Goal: Find specific page/section: Find specific page/section

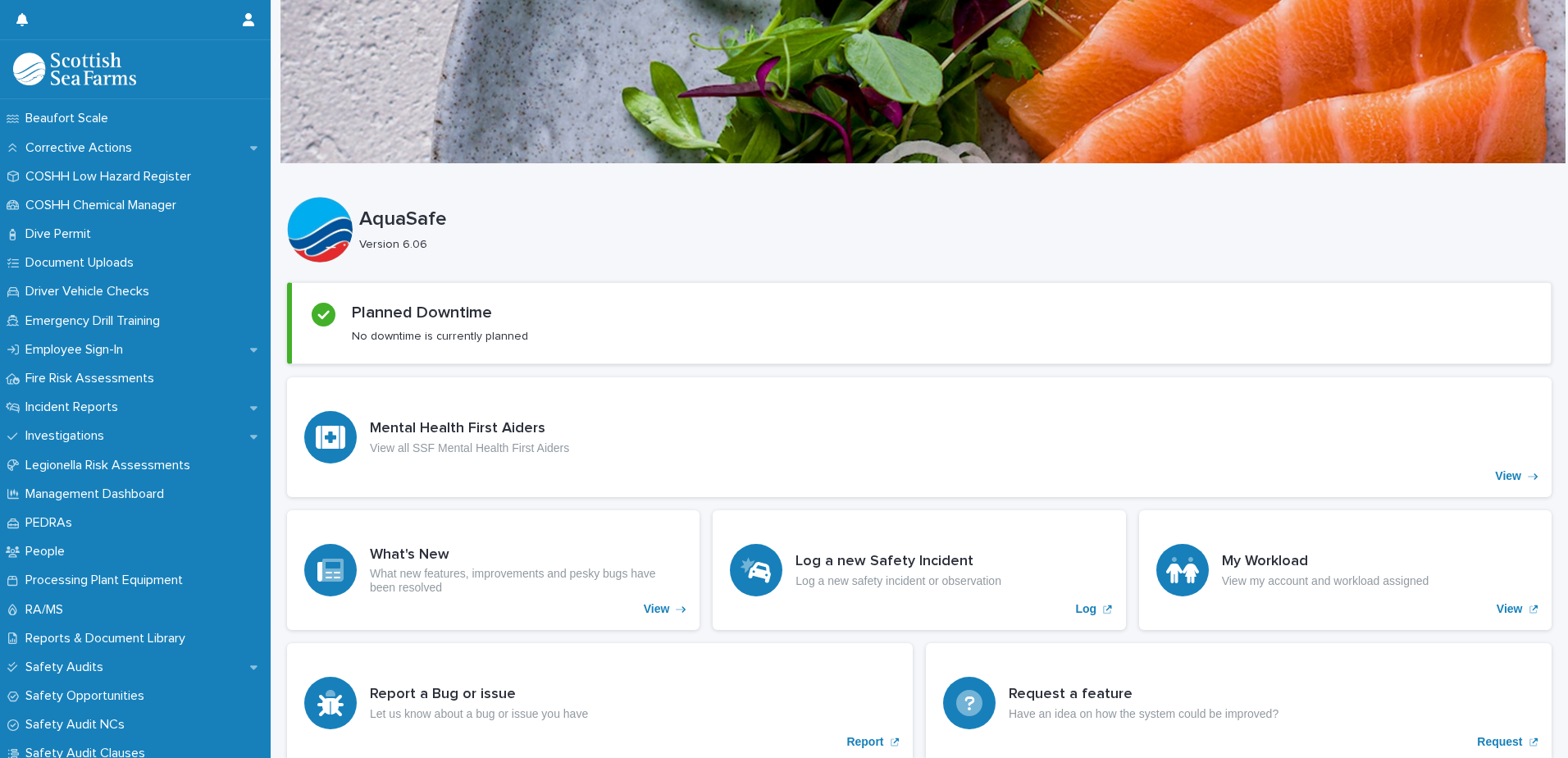
scroll to position [413, 0]
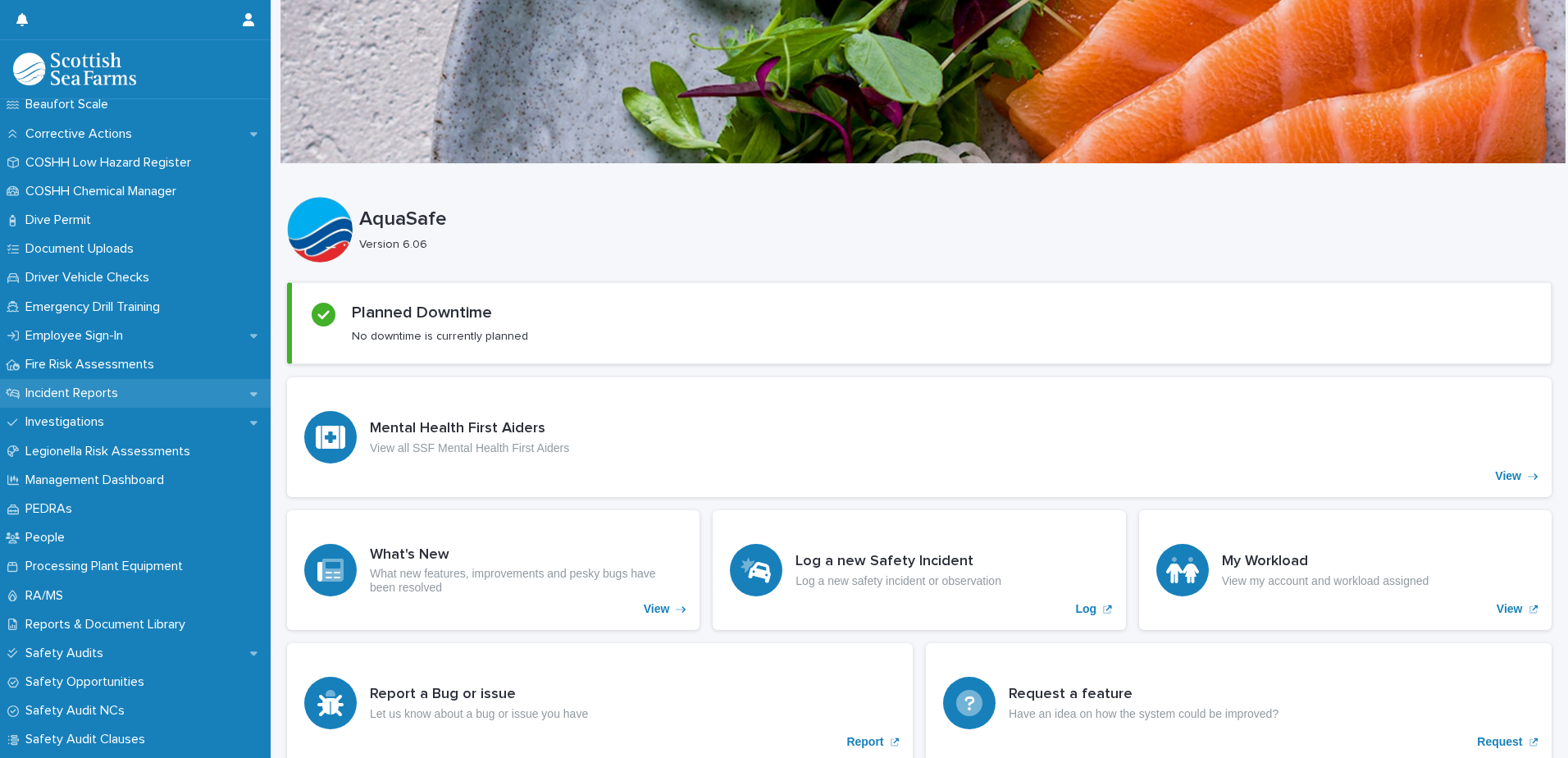
click at [92, 393] on p "Incident Reports" at bounding box center [75, 393] width 113 height 15
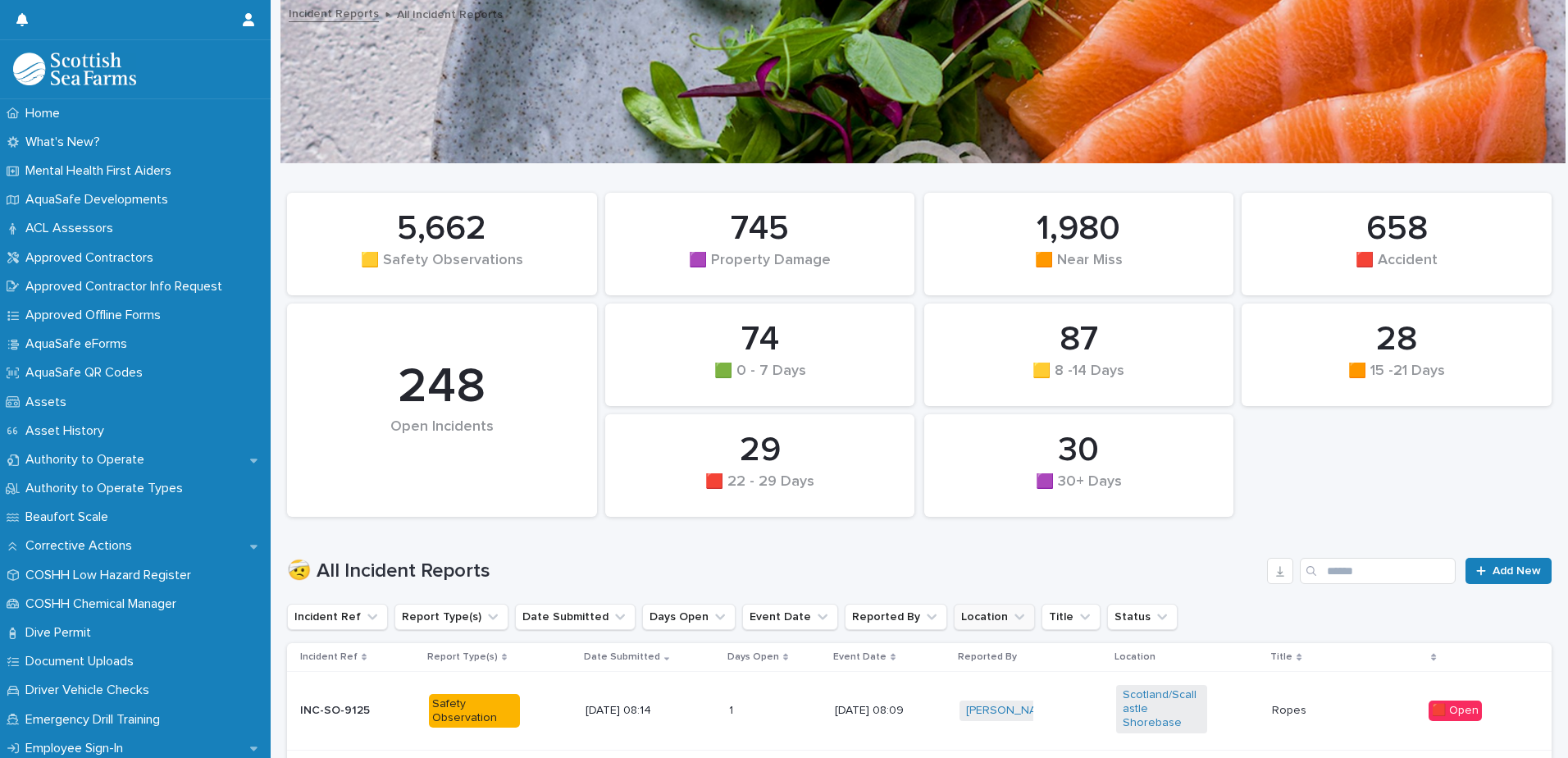
click at [962, 624] on button "Location" at bounding box center [994, 616] width 81 height 26
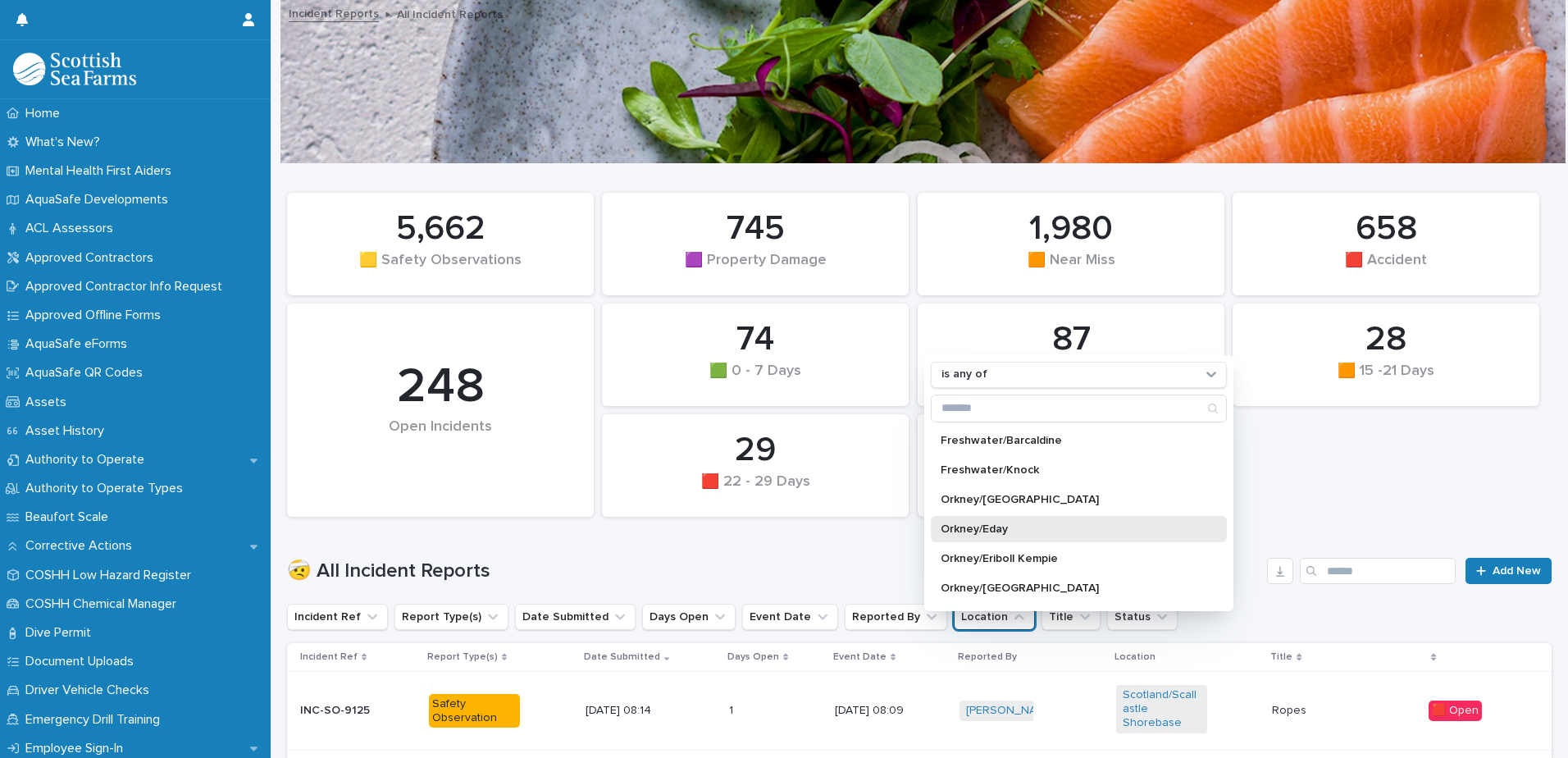
click at [1003, 524] on p "Orkney/Eday" at bounding box center [1071, 529] width 260 height 12
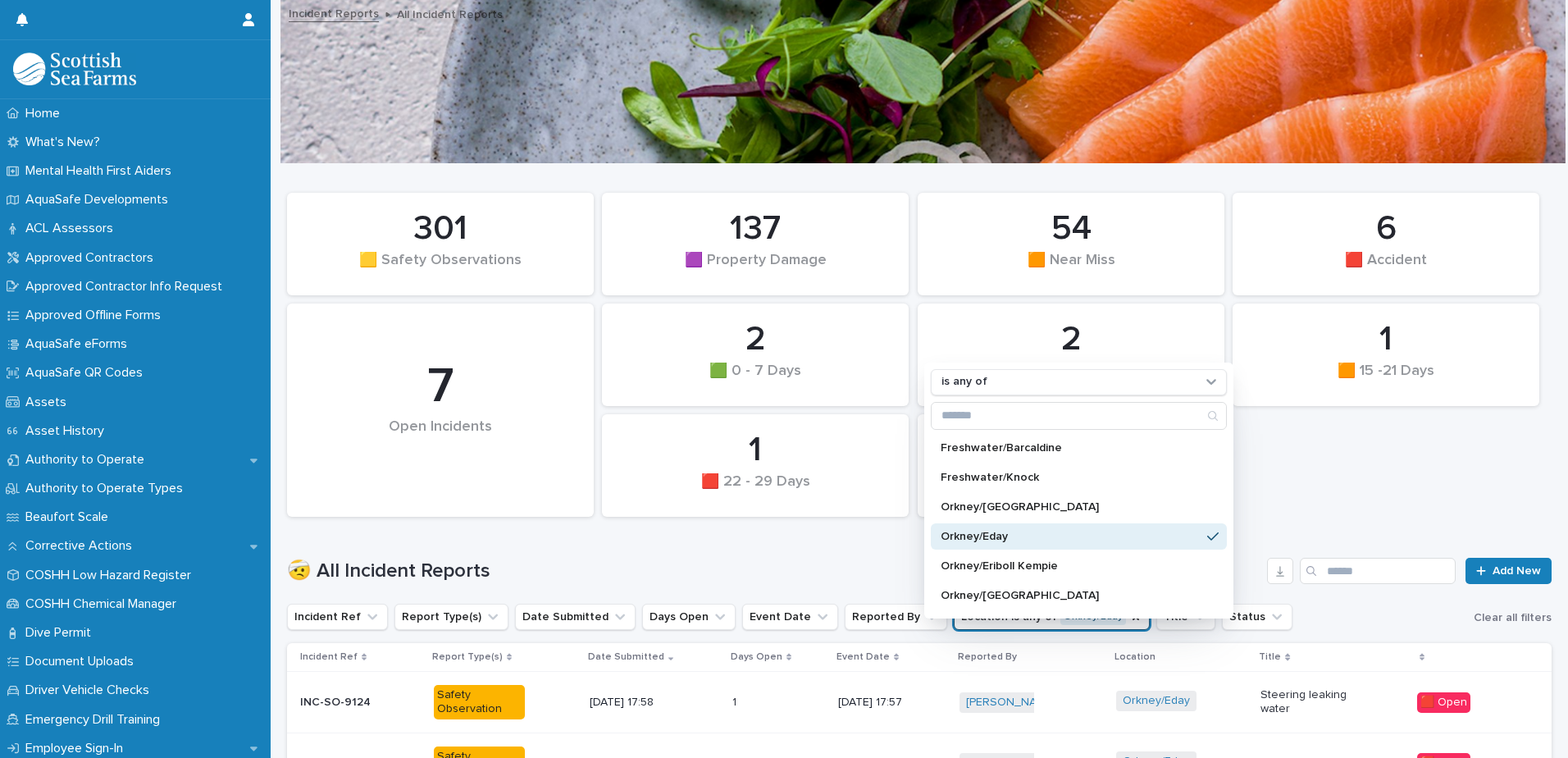
click at [1415, 467] on div "1 🟧 15 -21 Days 2 🟩 0 - 7 Days 137 🟪 Property Damage 1 🟪 30+ Days 2 🟨 8 -14 Day…" at bounding box center [918, 355] width 1281 height 341
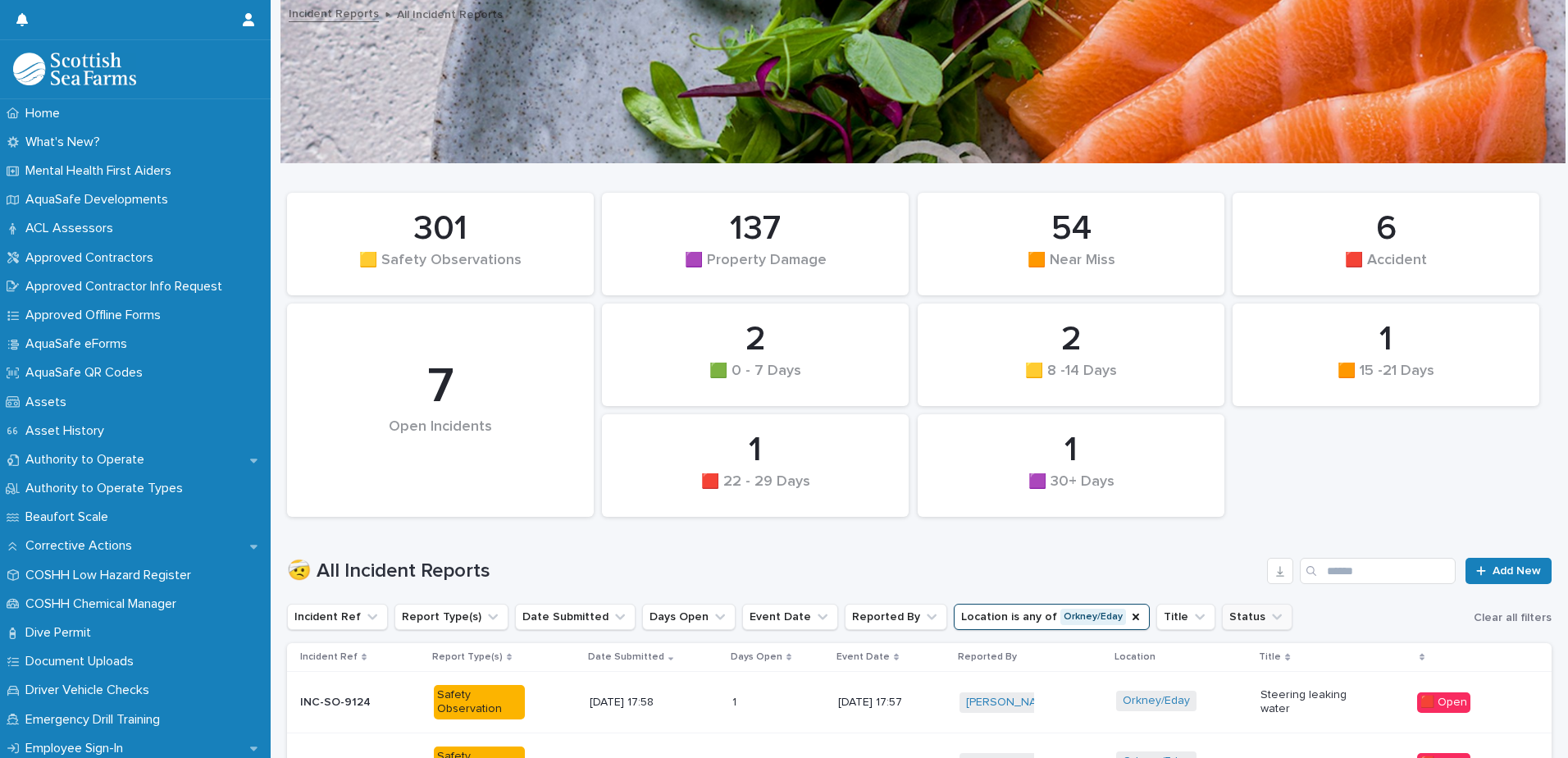
click at [1222, 615] on button "Status" at bounding box center [1257, 616] width 70 height 26
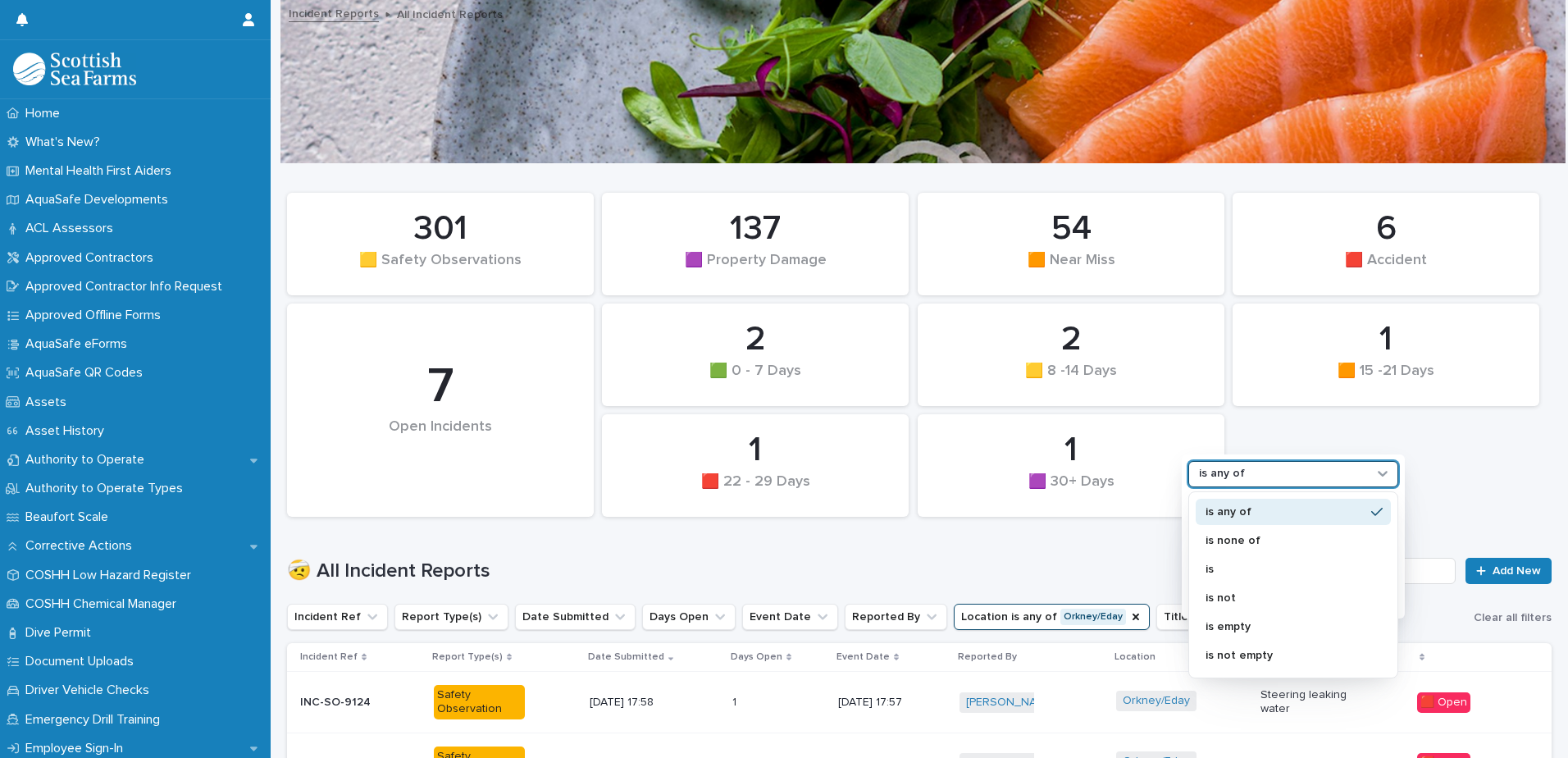
click at [1381, 470] on icon at bounding box center [1382, 473] width 10 height 5
click at [1255, 592] on p "is not" at bounding box center [1285, 598] width 160 height 12
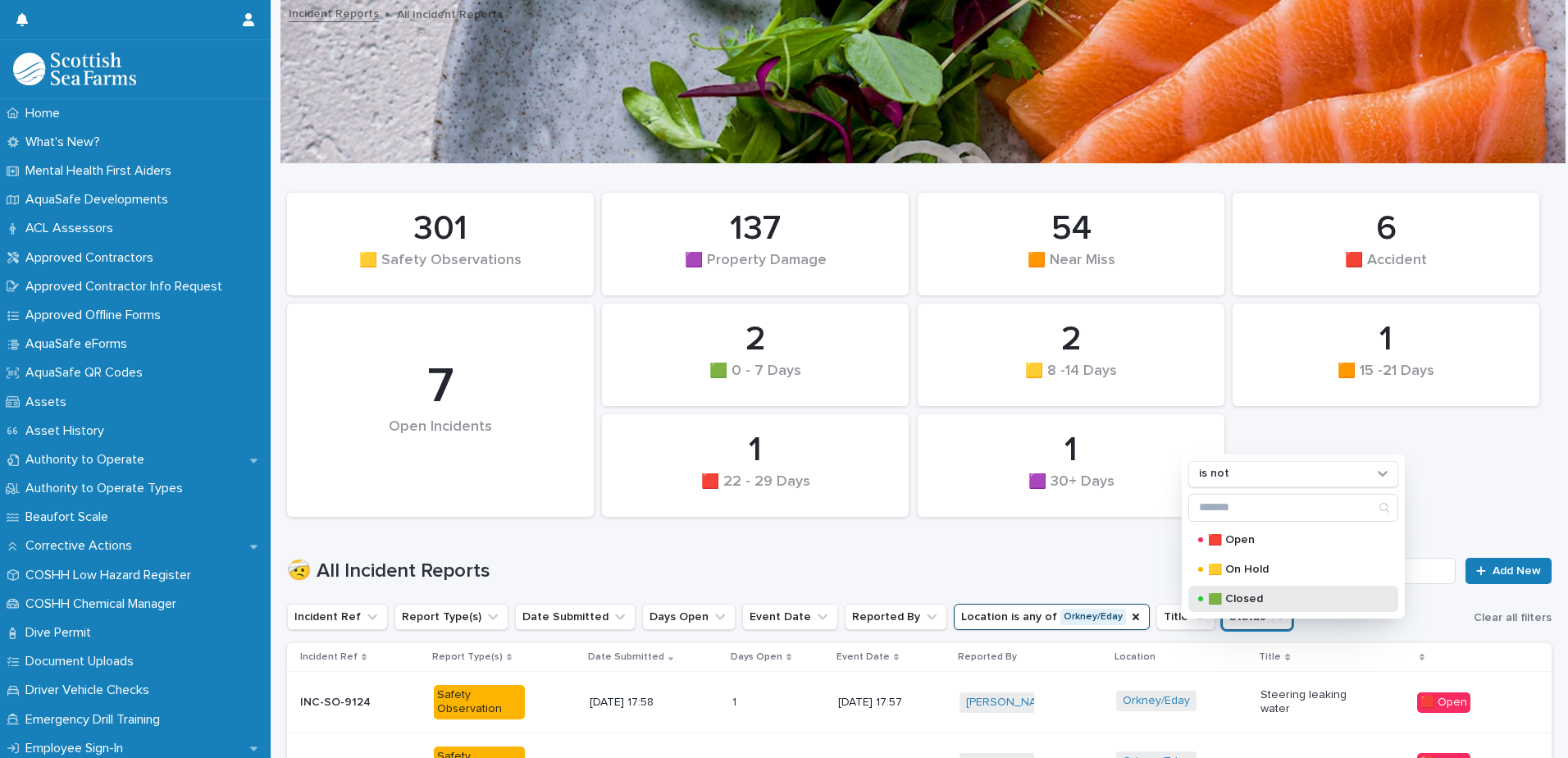
click at [1278, 593] on p "🟩 Closed" at bounding box center [1290, 598] width 164 height 12
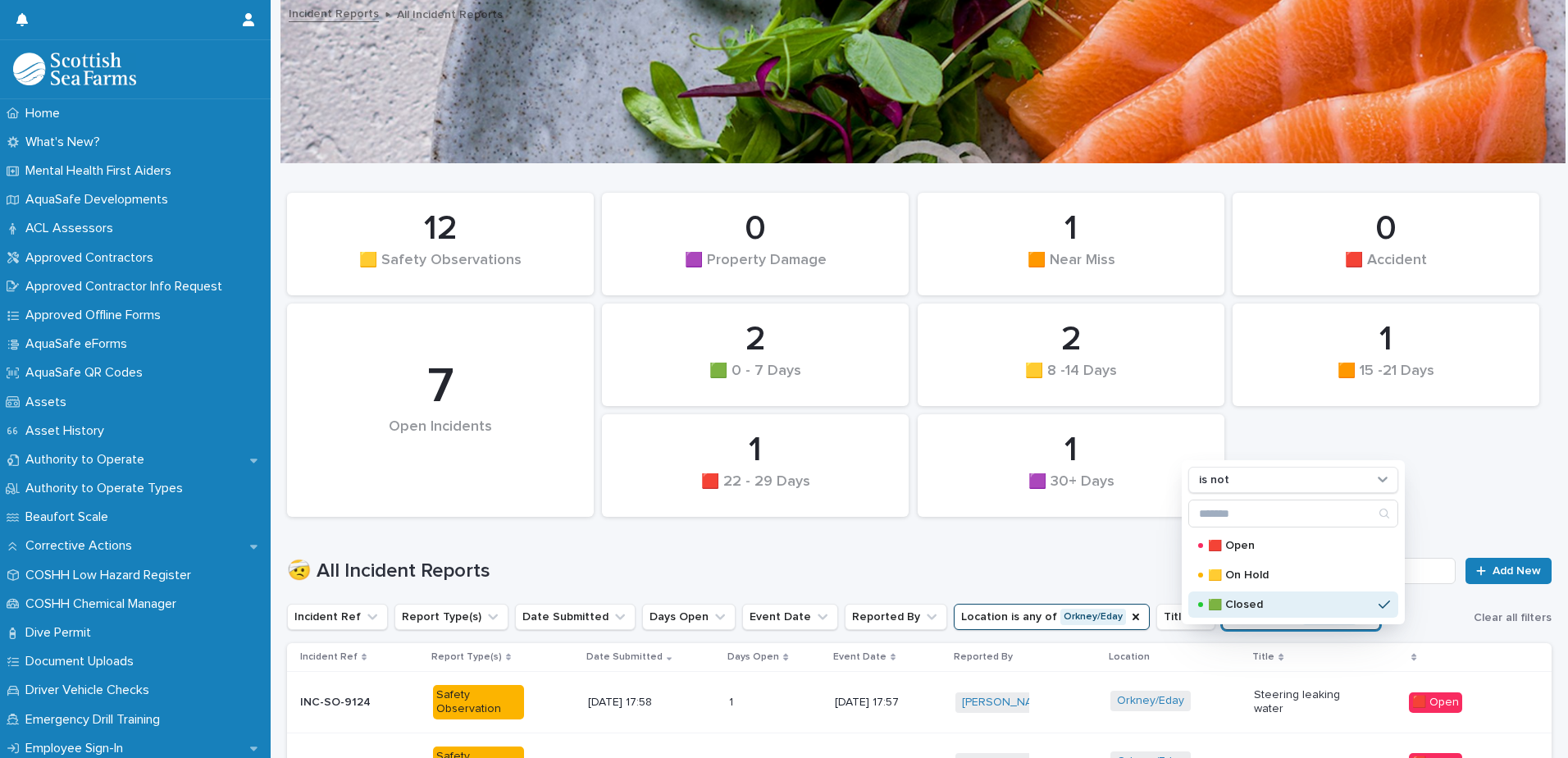
click at [1487, 470] on div "1 🟧 15 -21 Days 2 🟩 0 - 7 Days 0 🟪 Property Damage 1 🟪 30+ Days 2 🟨 8 -14 Days …" at bounding box center [918, 355] width 1281 height 341
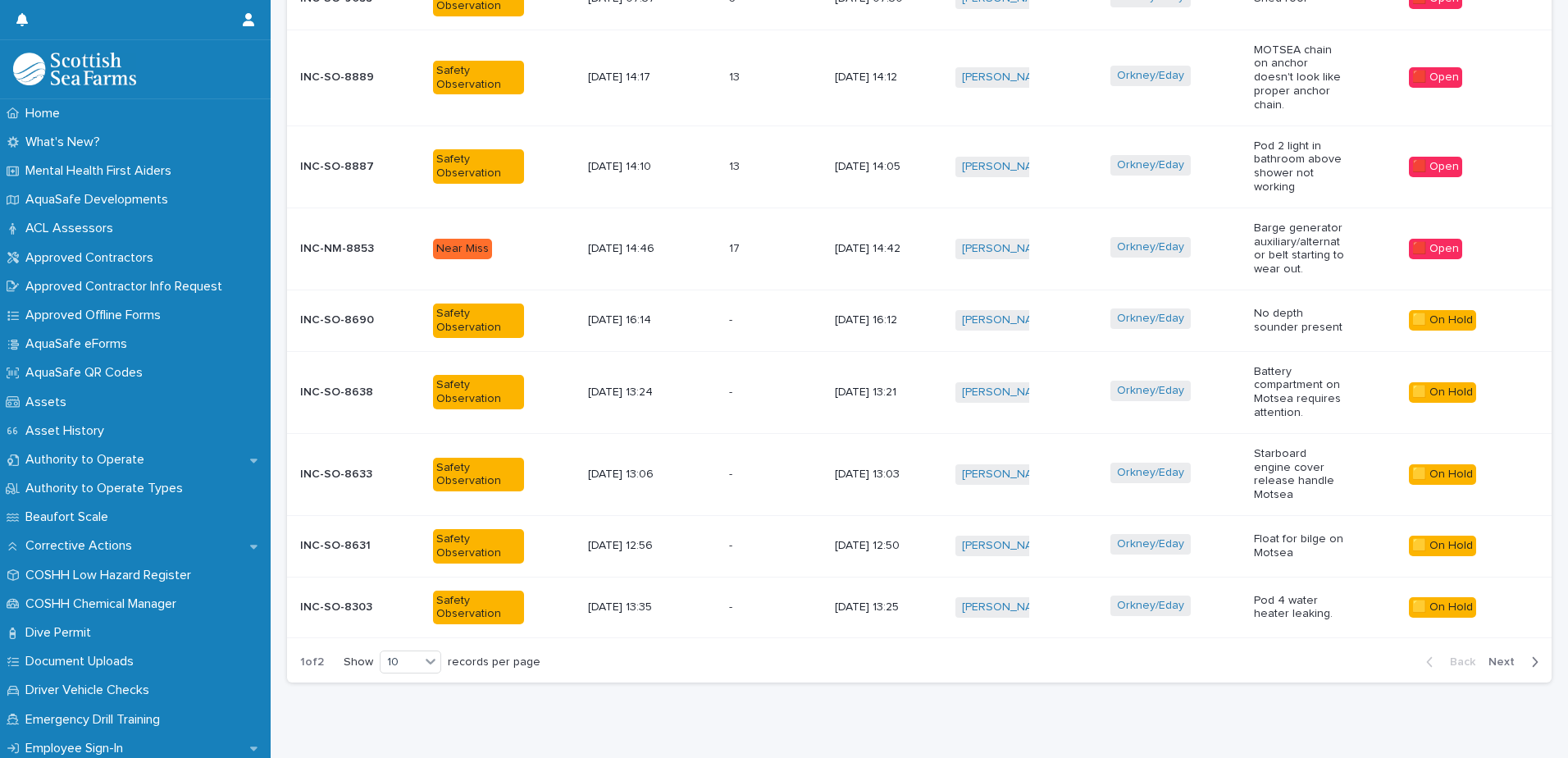
scroll to position [769, 0]
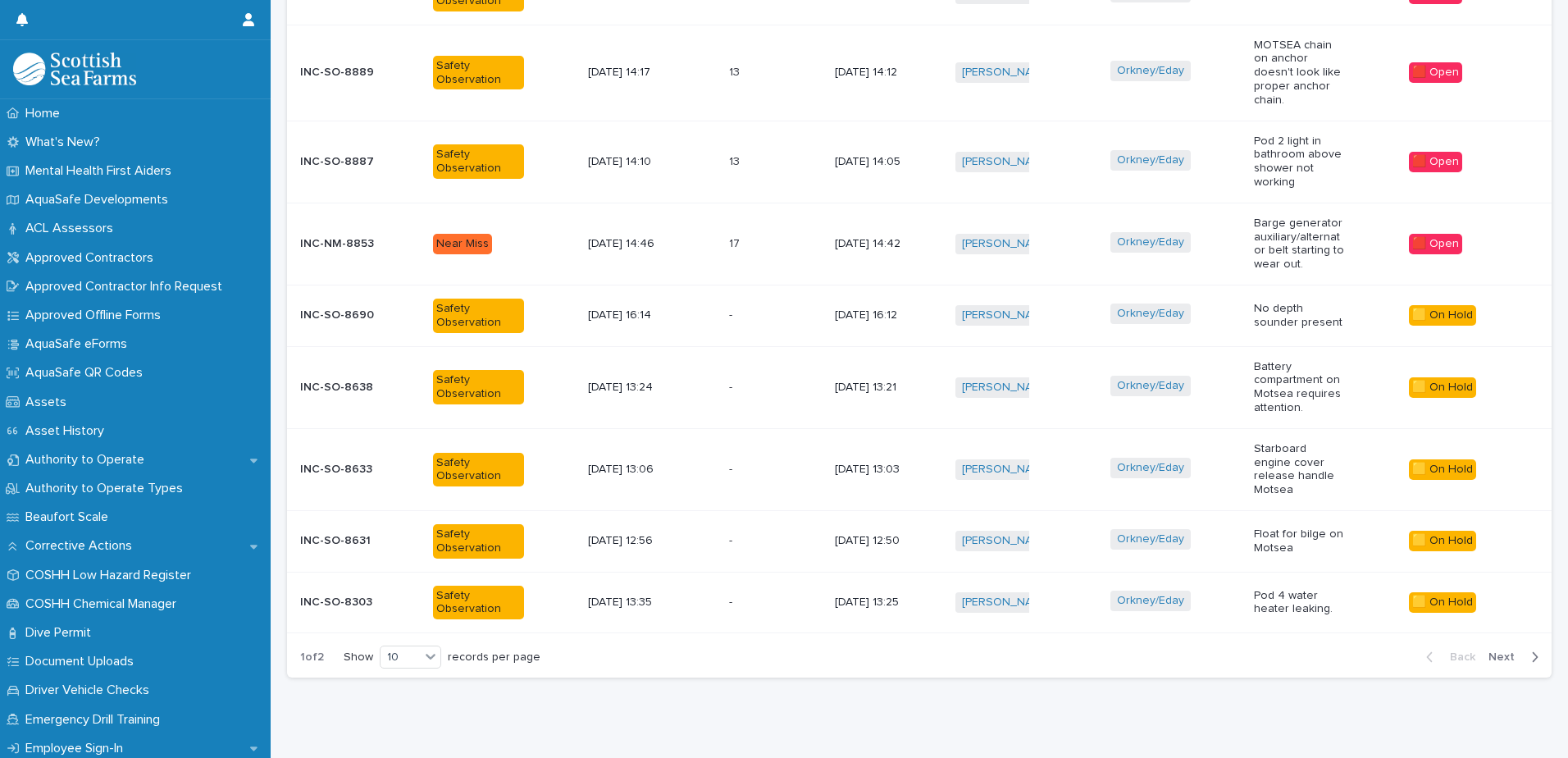
click at [1493, 651] on span "Next" at bounding box center [1506, 656] width 36 height 12
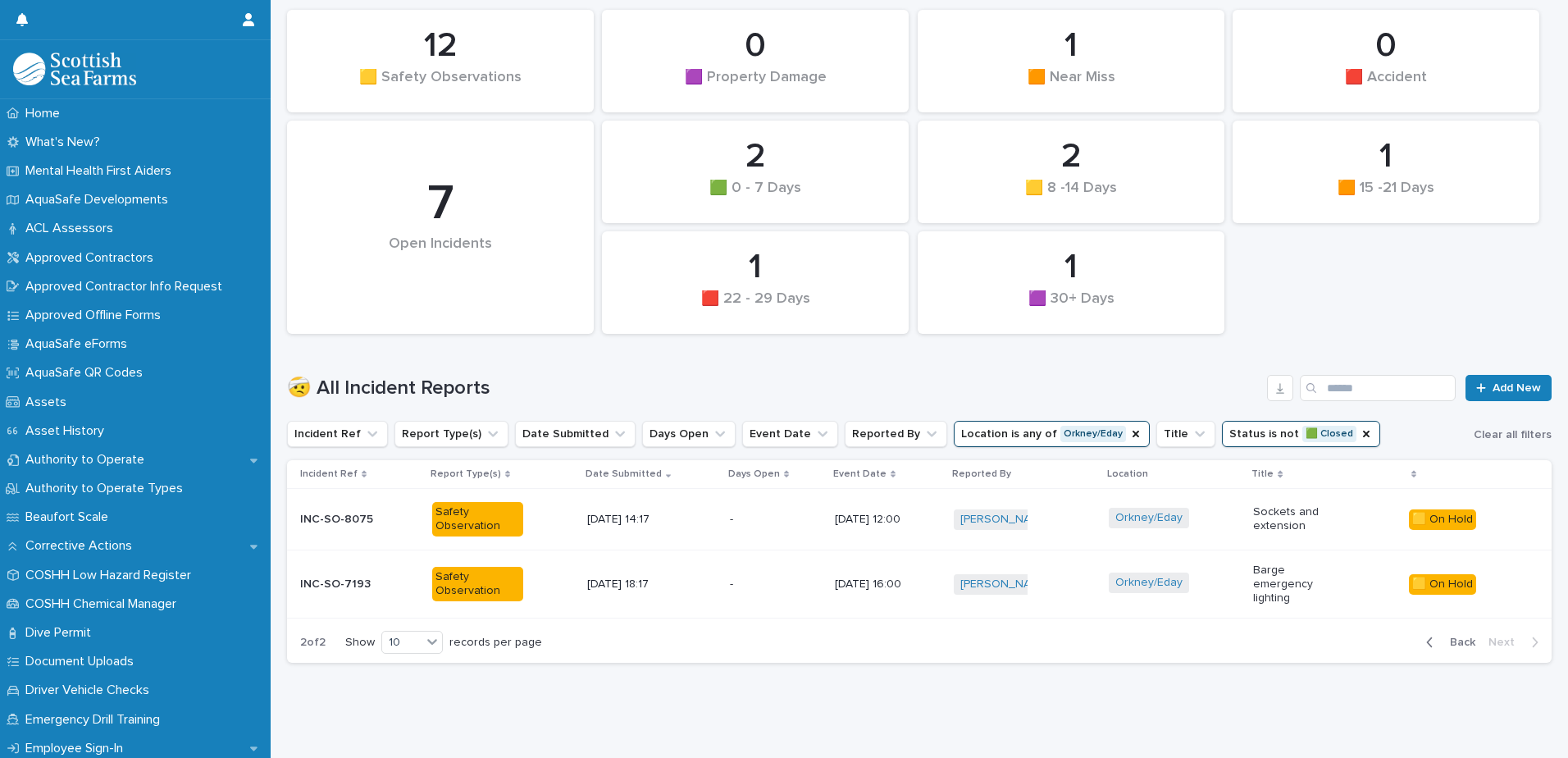
scroll to position [188, 0]
click at [1454, 636] on span "Back" at bounding box center [1457, 642] width 35 height 12
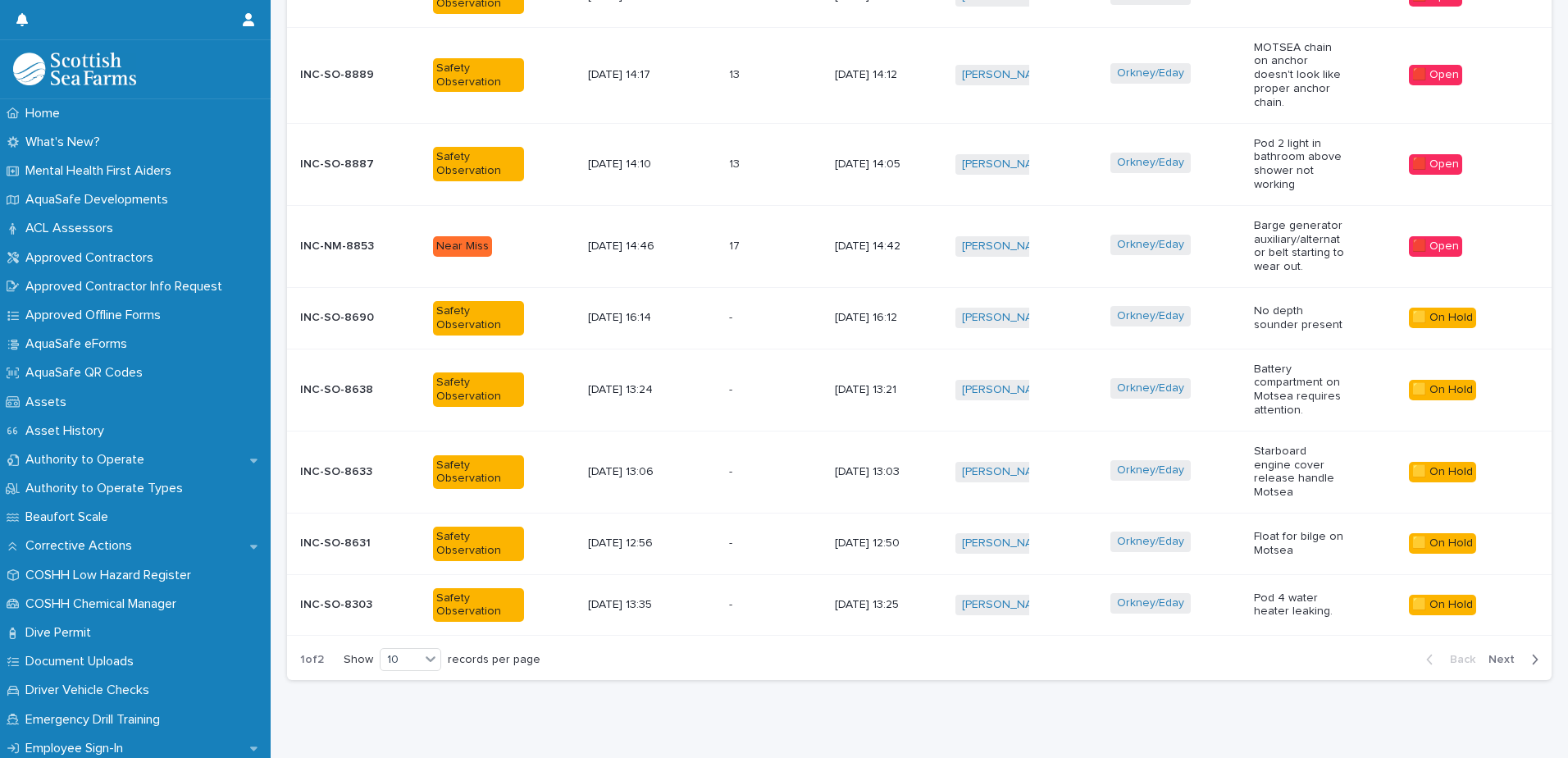
scroll to position [769, 0]
